Goal: Find specific fact: Find specific fact

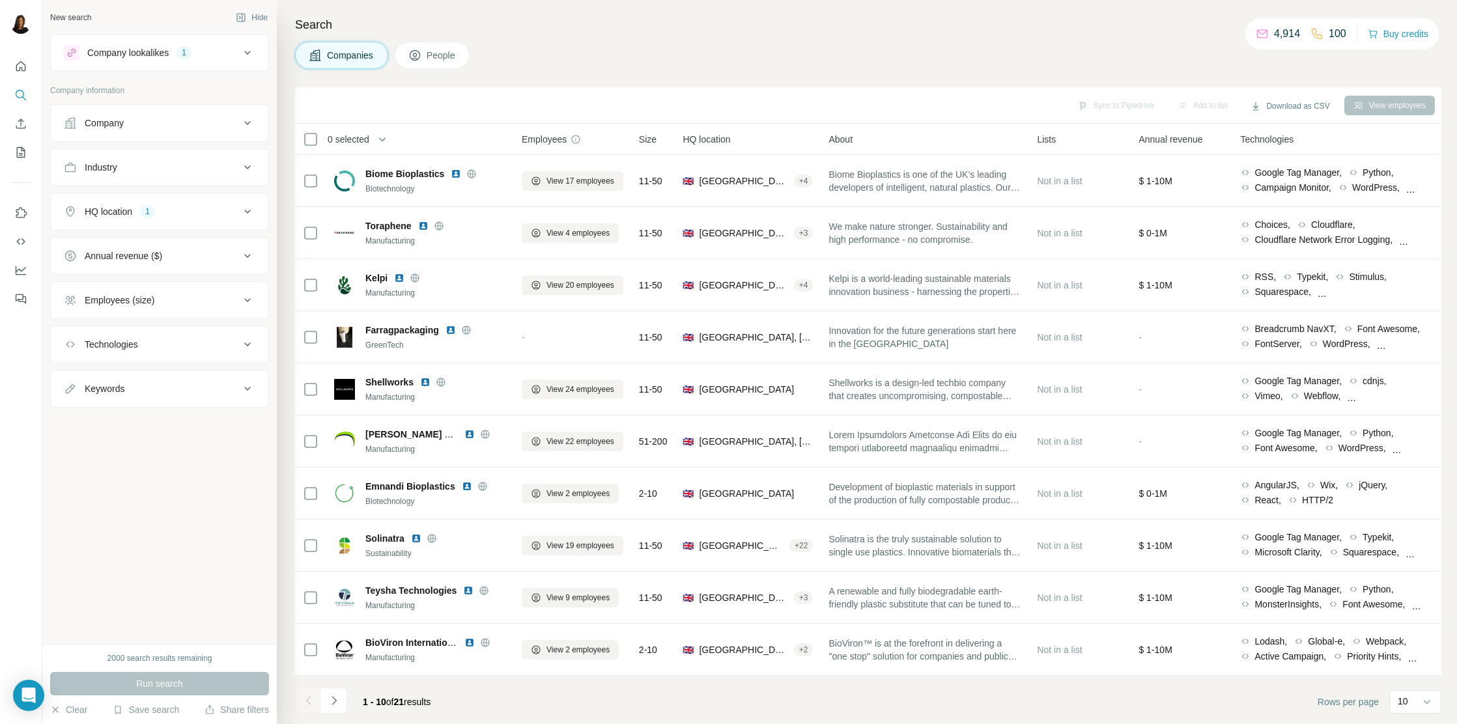
click at [1202, 624] on div at bounding box center [728, 724] width 1457 height 0
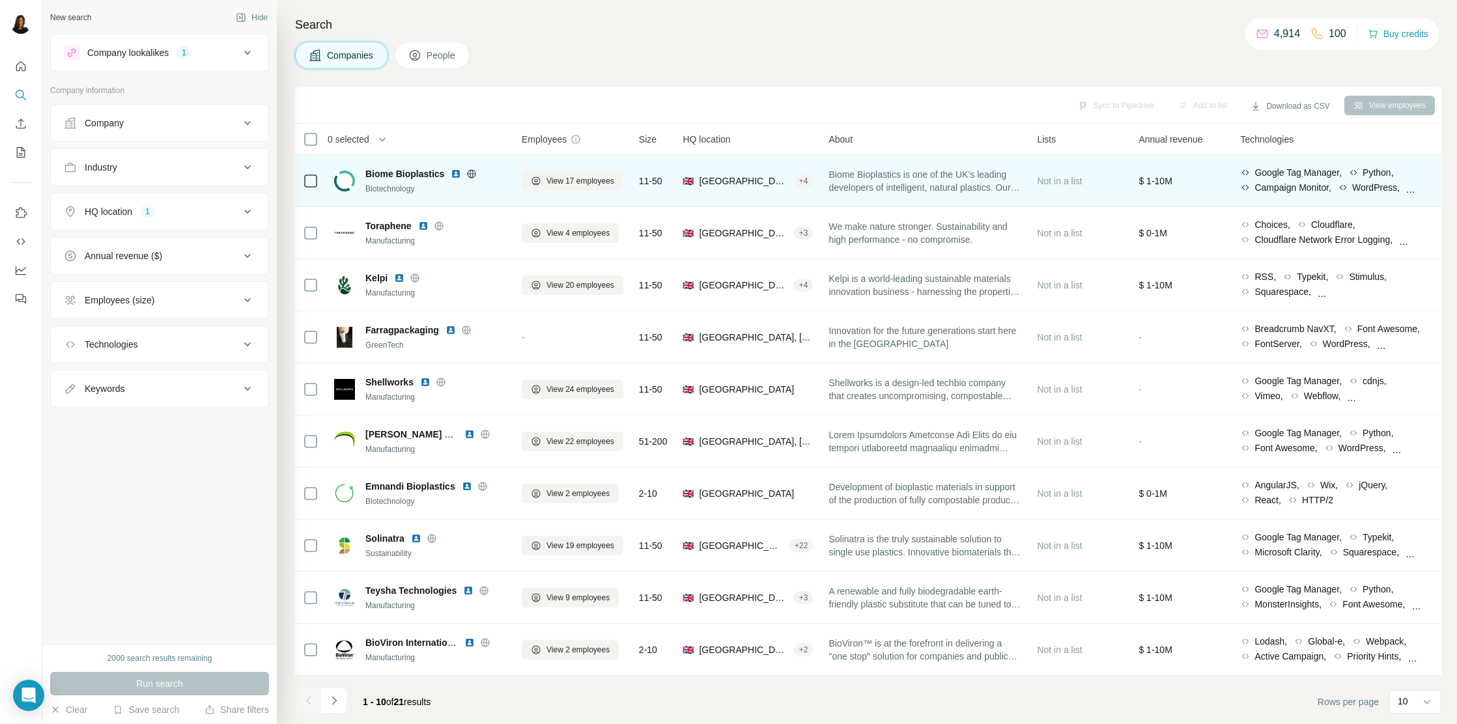
drag, startPoint x: 375, startPoint y: 157, endPoint x: 412, endPoint y: 167, distance: 38.4
click at [412, 167] on td "Biome Bioplastics Biotechnology" at bounding box center [420, 181] width 188 height 52
drag, startPoint x: 373, startPoint y: 173, endPoint x: 444, endPoint y: 173, distance: 71.7
click at [444, 173] on div "Biome Bioplastics" at bounding box center [436, 173] width 141 height 13
copy span "Biome Bioplastics"
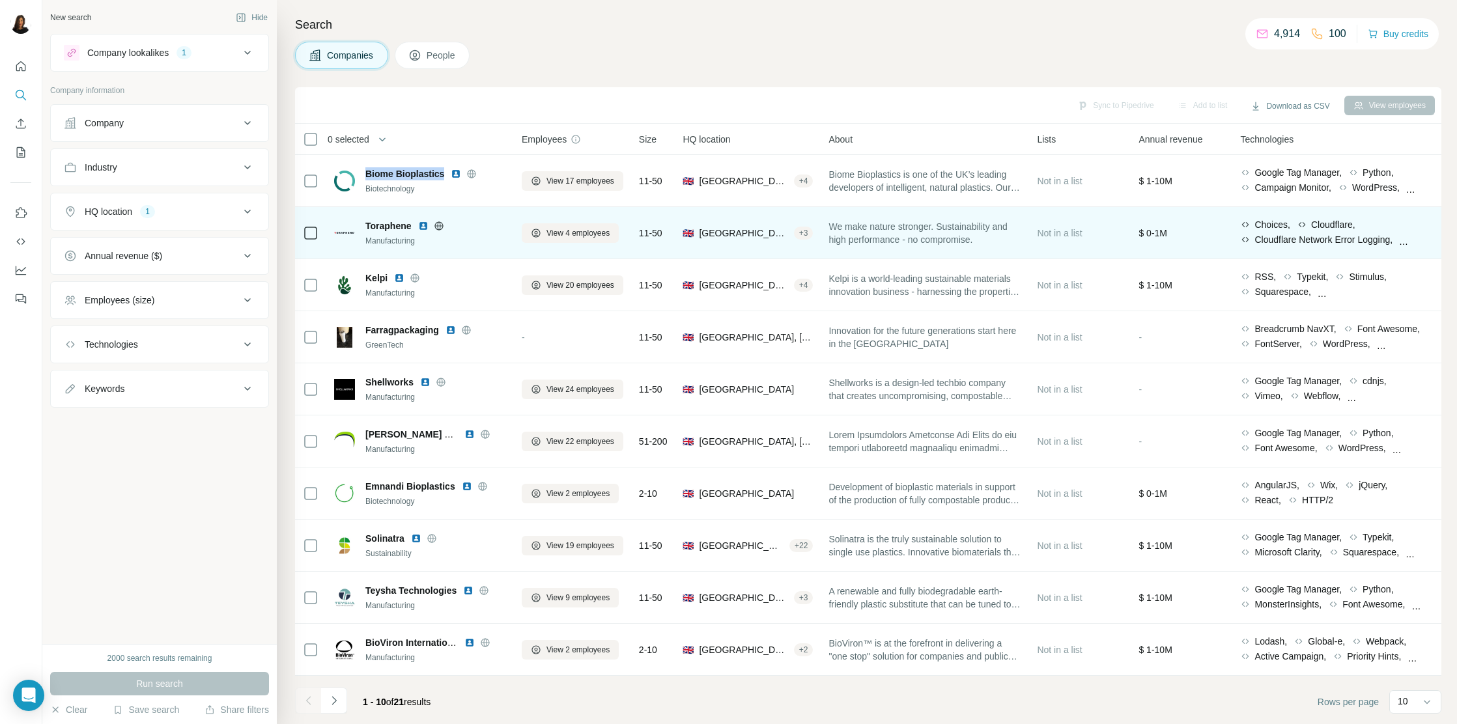
click at [387, 215] on div "Toraphene Manufacturing" at bounding box center [420, 233] width 172 height 36
drag, startPoint x: 387, startPoint y: 215, endPoint x: 410, endPoint y: 218, distance: 23.6
click at [410, 218] on div "Toraphene Manufacturing" at bounding box center [420, 233] width 172 height 36
copy span "Toraphene"
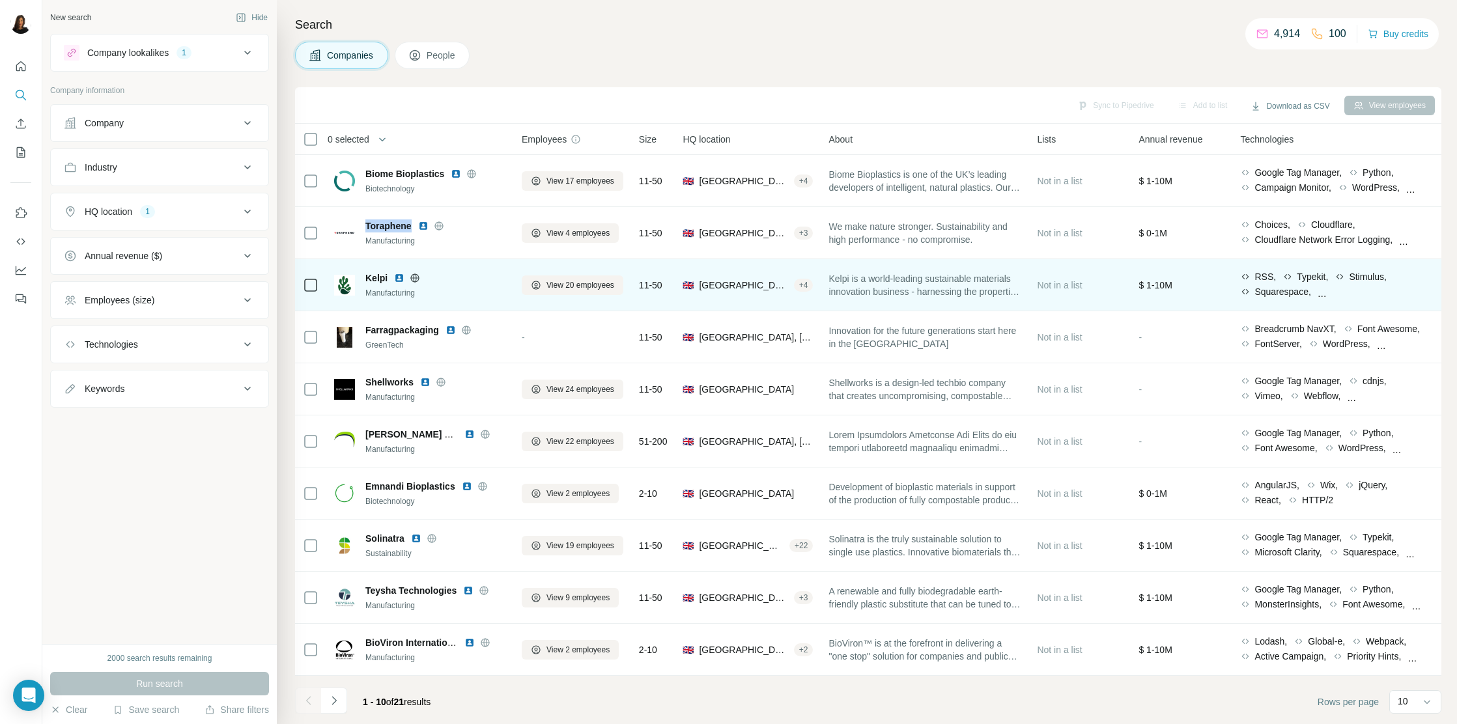
click at [377, 268] on div "Kelpi Manufacturing" at bounding box center [420, 285] width 172 height 36
drag, startPoint x: 376, startPoint y: 267, endPoint x: 390, endPoint y: 276, distance: 16.1
click at [390, 276] on div "Kelpi Manufacturing" at bounding box center [420, 285] width 172 height 36
copy span "Kelpi"
